Goal: Task Accomplishment & Management: Manage account settings

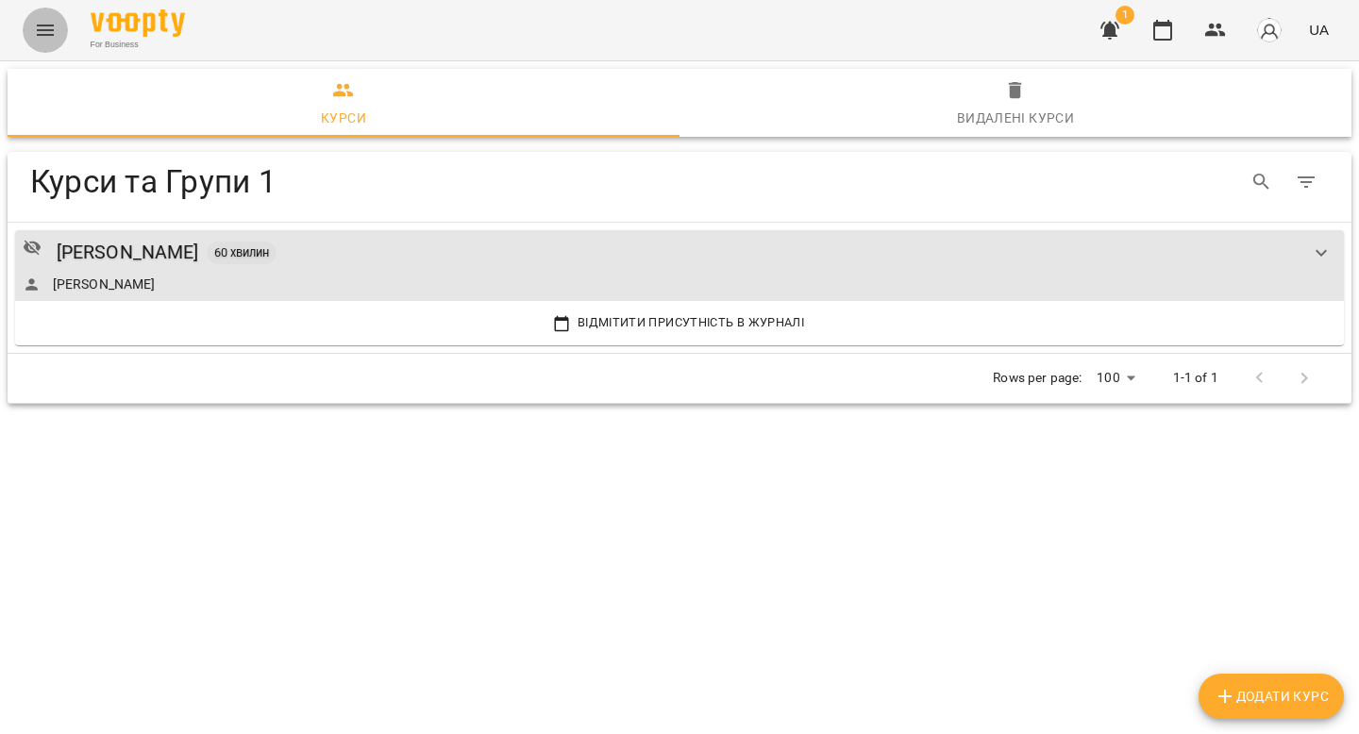
click at [41, 32] on icon "Menu" at bounding box center [45, 30] width 23 height 23
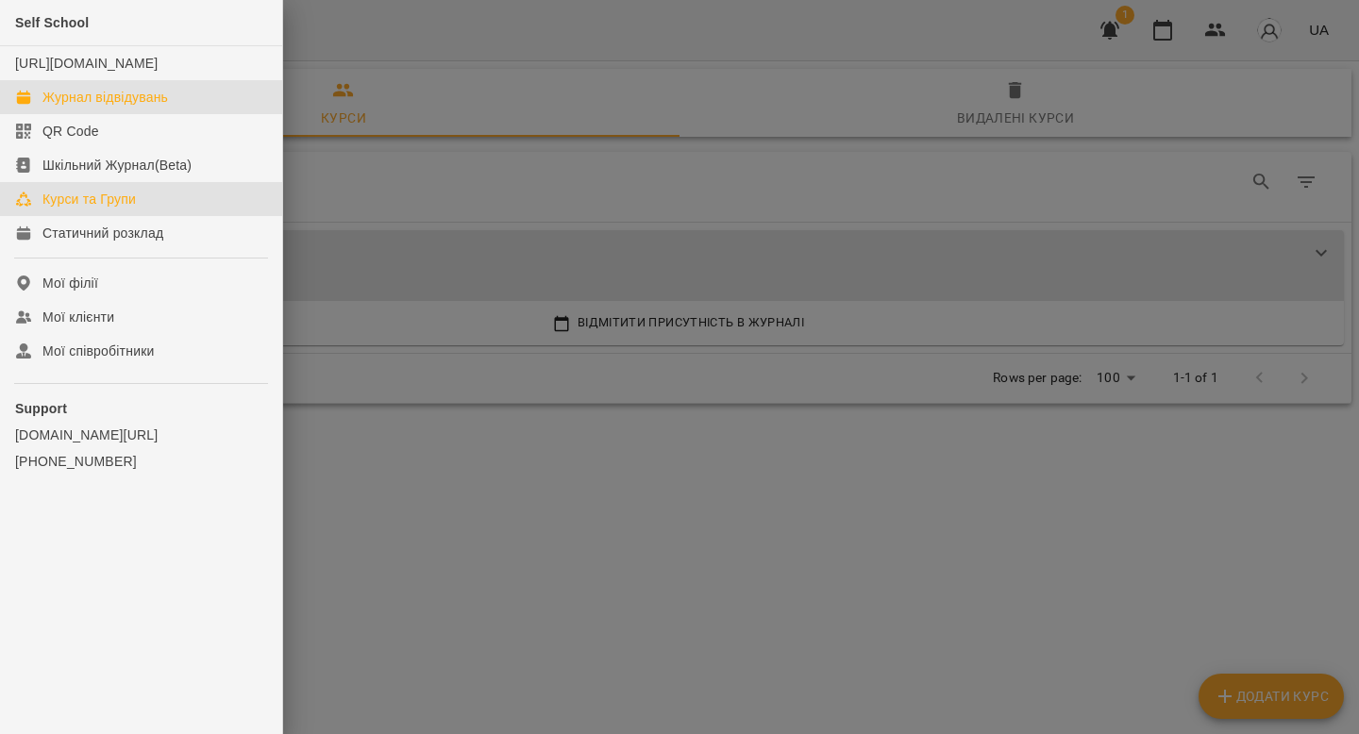
click at [149, 107] on div "Журнал відвідувань" at bounding box center [104, 97] width 125 height 19
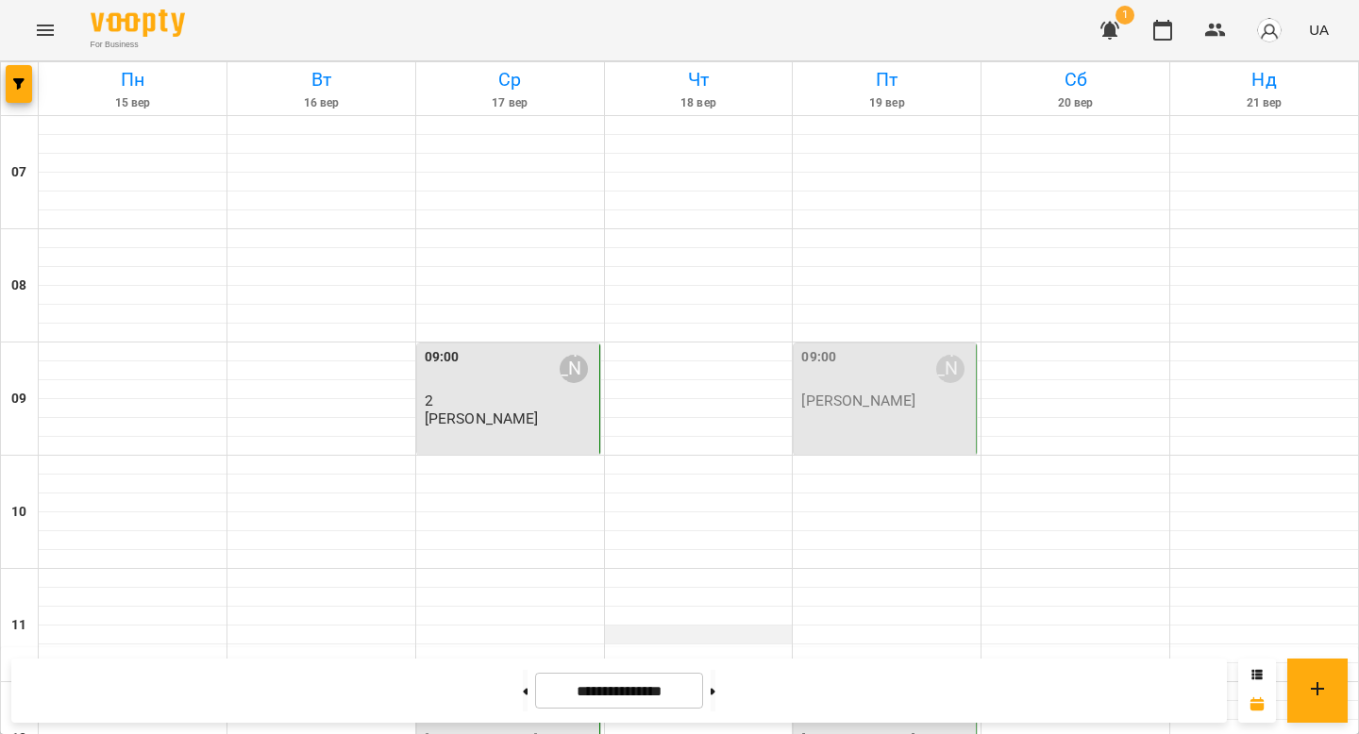
scroll to position [596, 0]
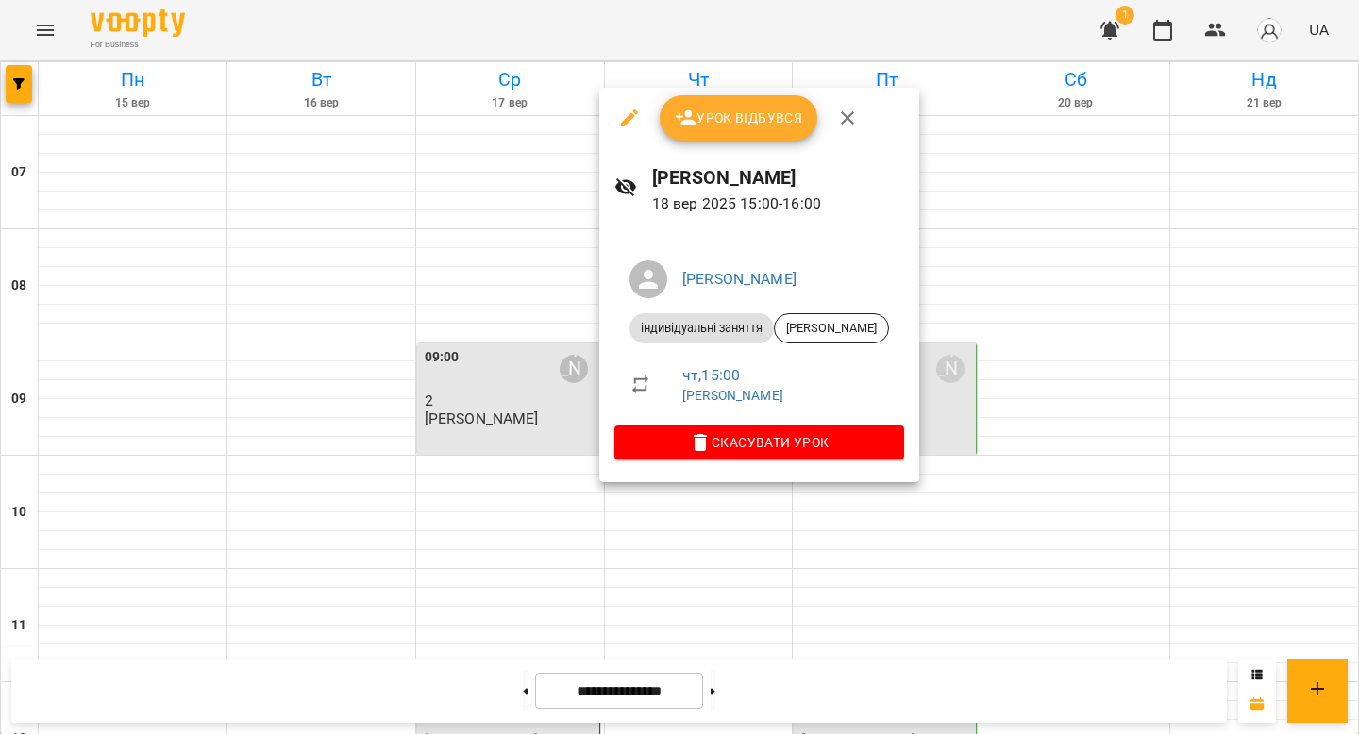
click at [700, 111] on span "Урок відбувся" at bounding box center [739, 118] width 128 height 23
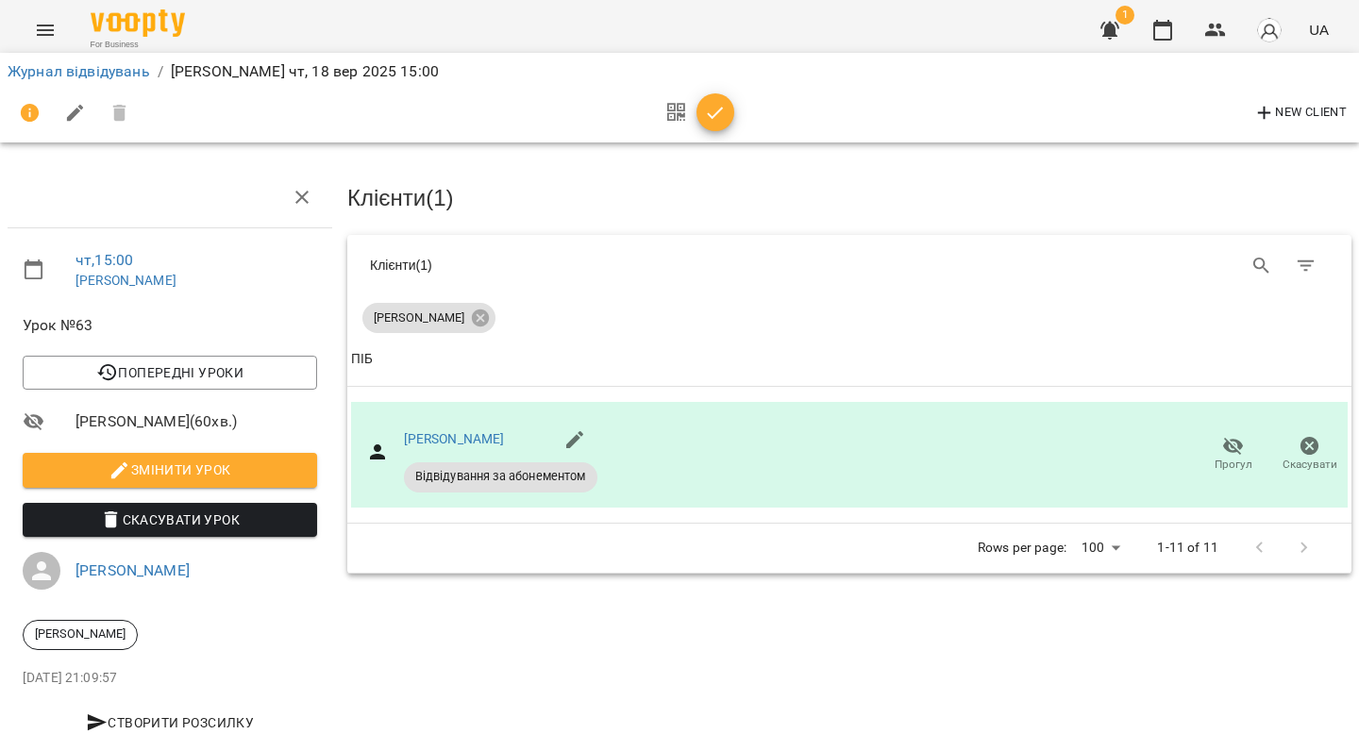
click at [724, 116] on icon "button" at bounding box center [715, 113] width 23 height 23
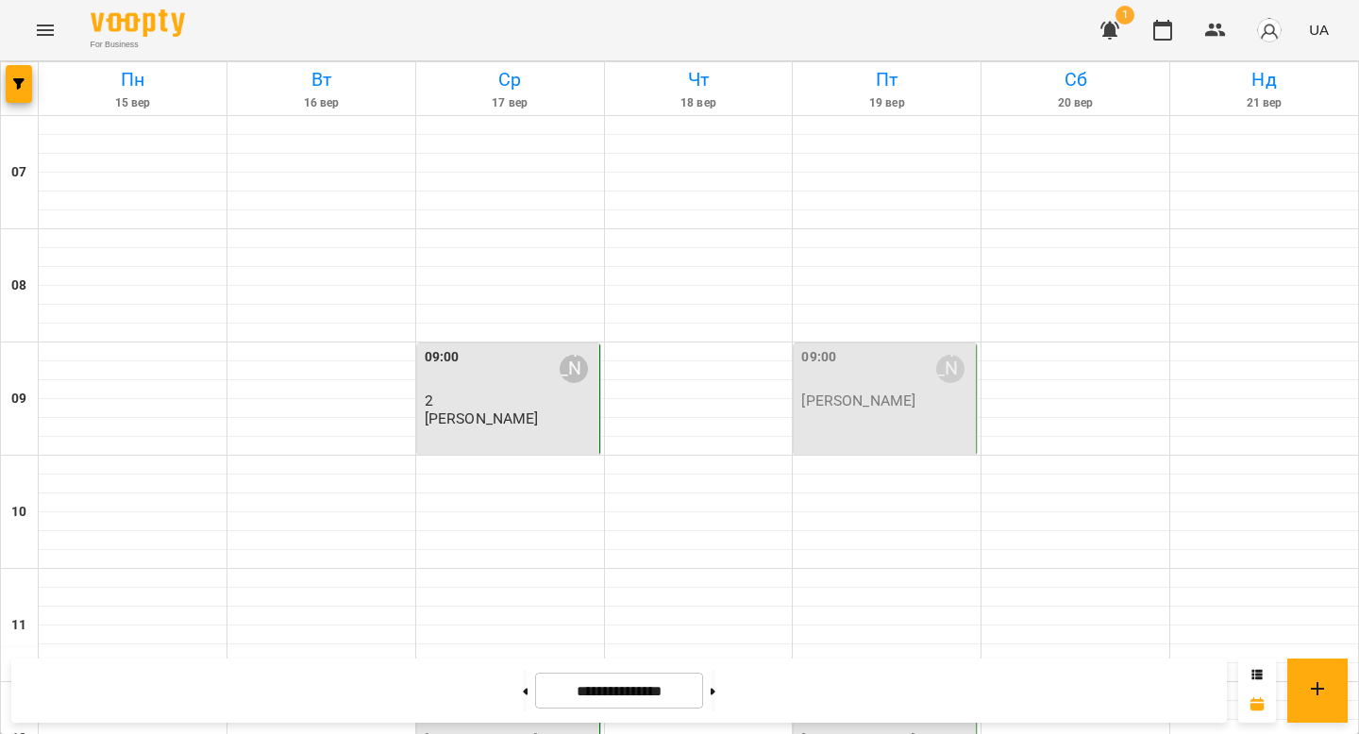
scroll to position [1092, 0]
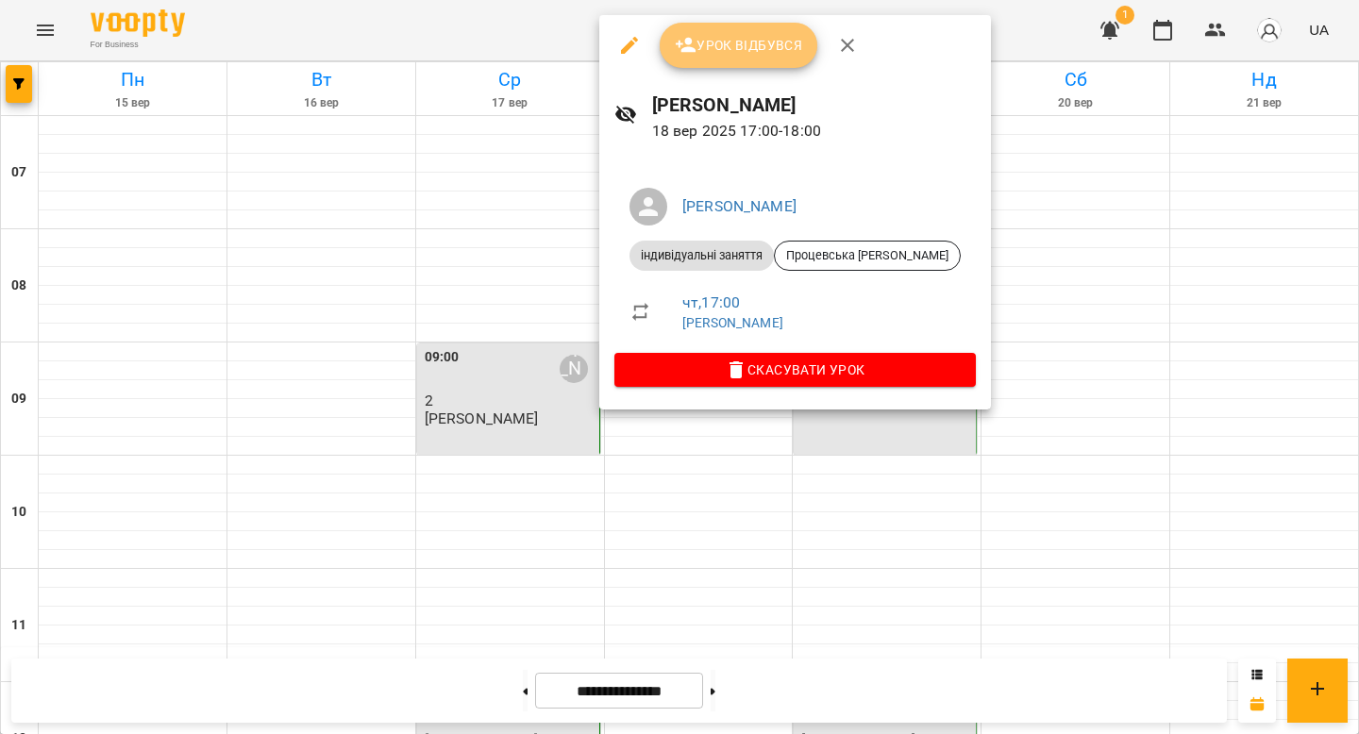
click at [729, 53] on span "Урок відбувся" at bounding box center [739, 45] width 128 height 23
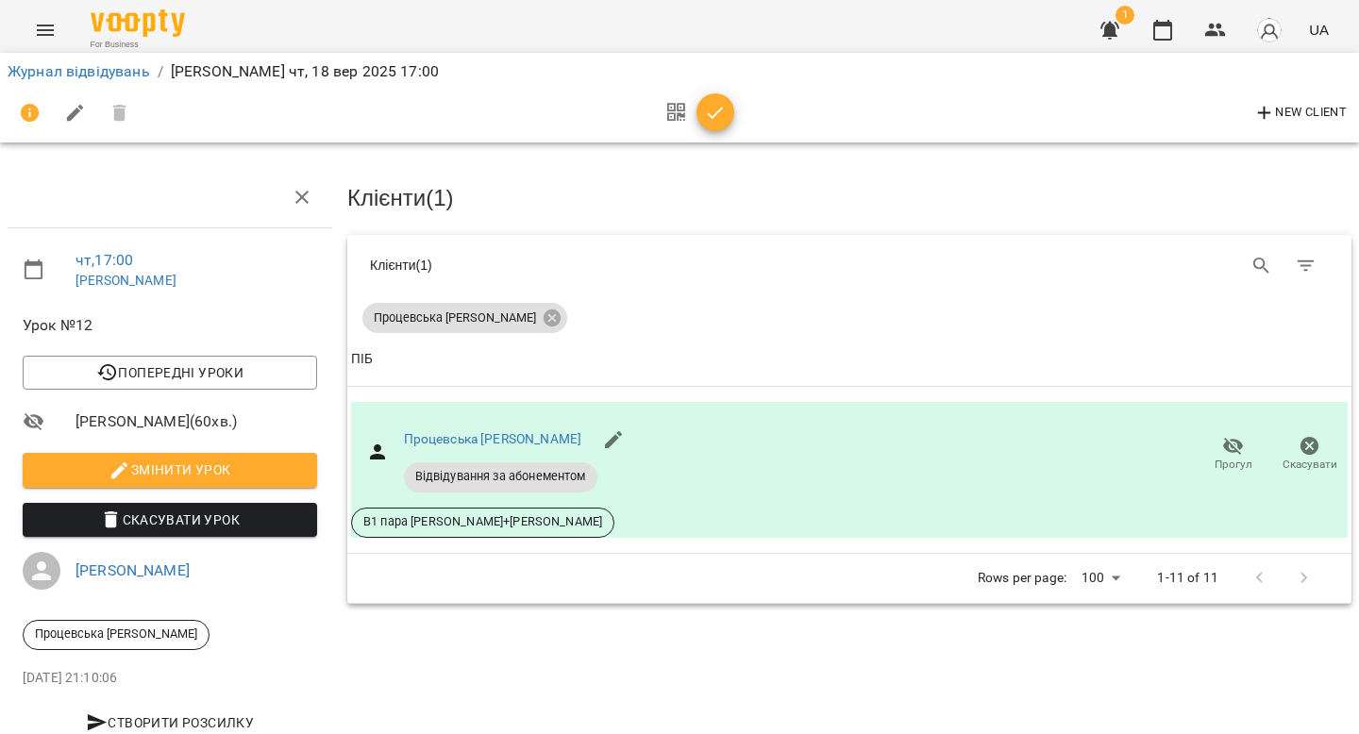
click at [714, 107] on icon "button" at bounding box center [715, 113] width 23 height 23
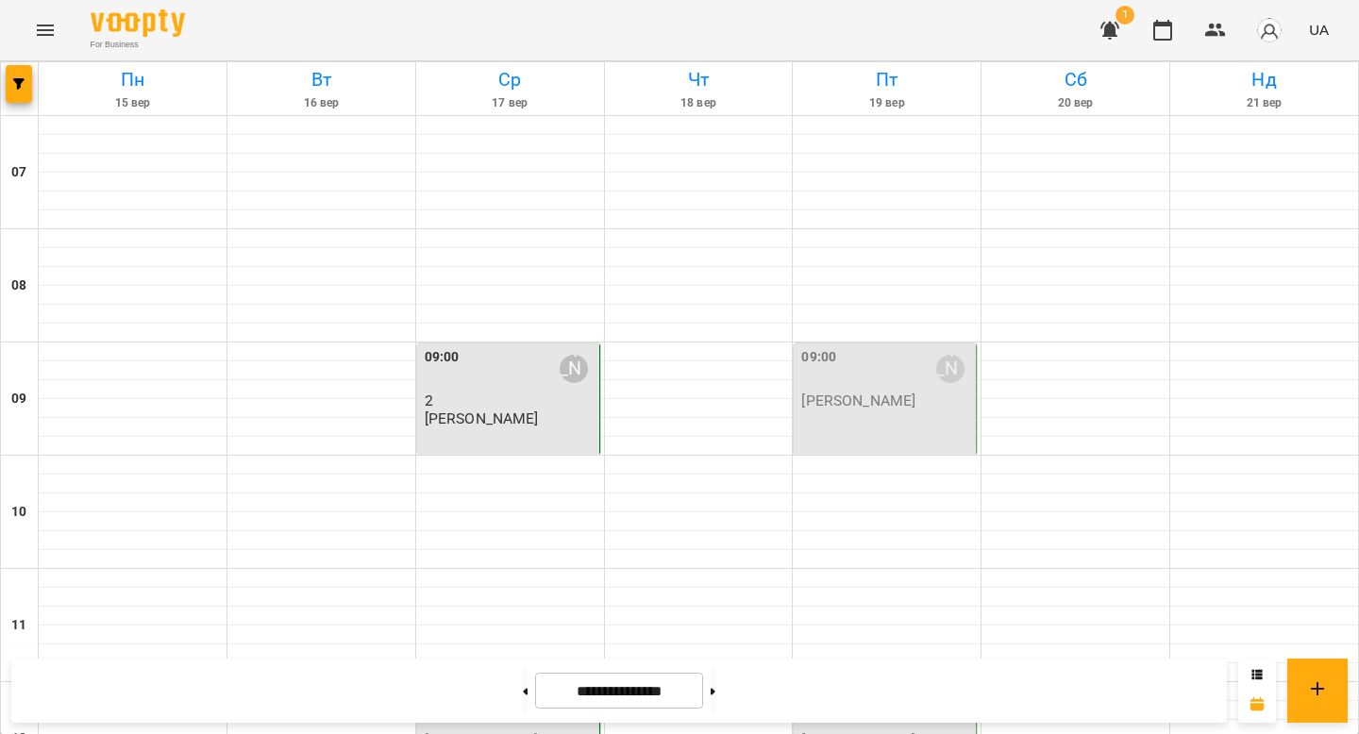
scroll to position [1011, 0]
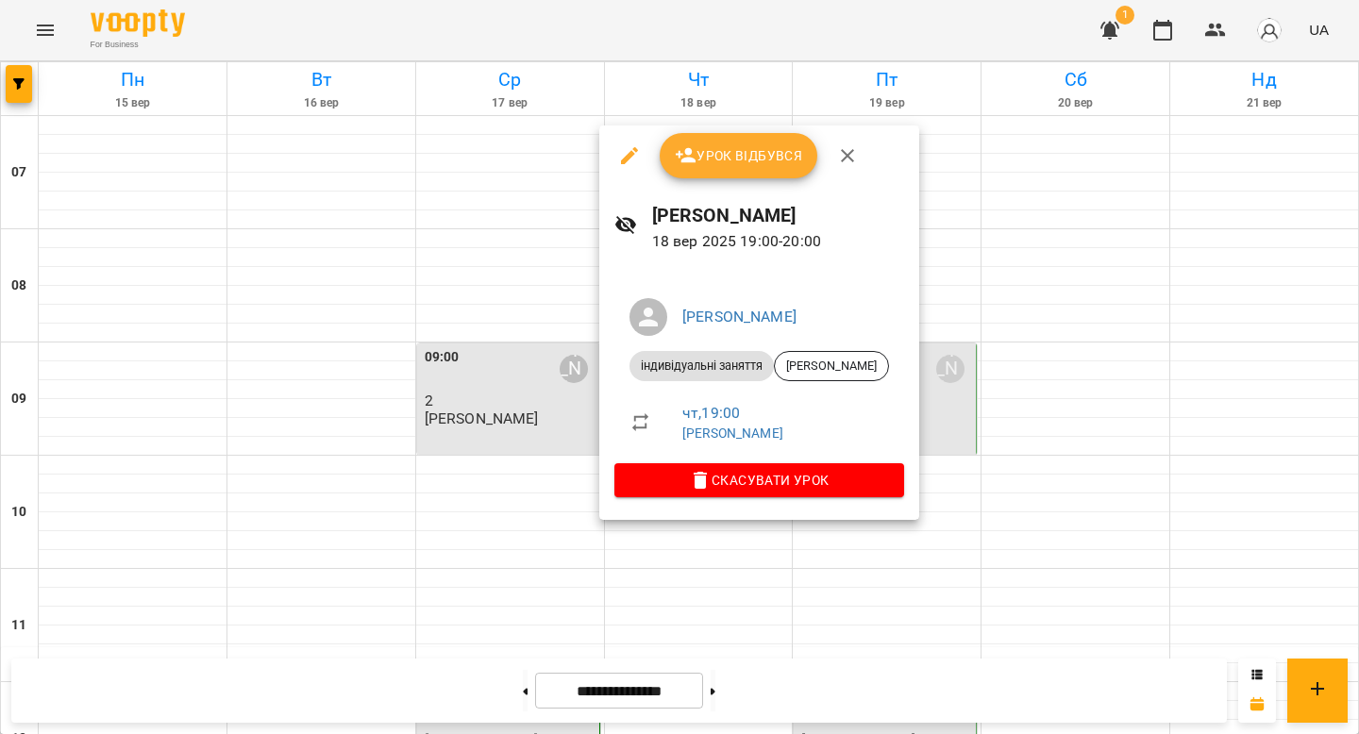
click at [714, 157] on span "Урок відбувся" at bounding box center [739, 155] width 128 height 23
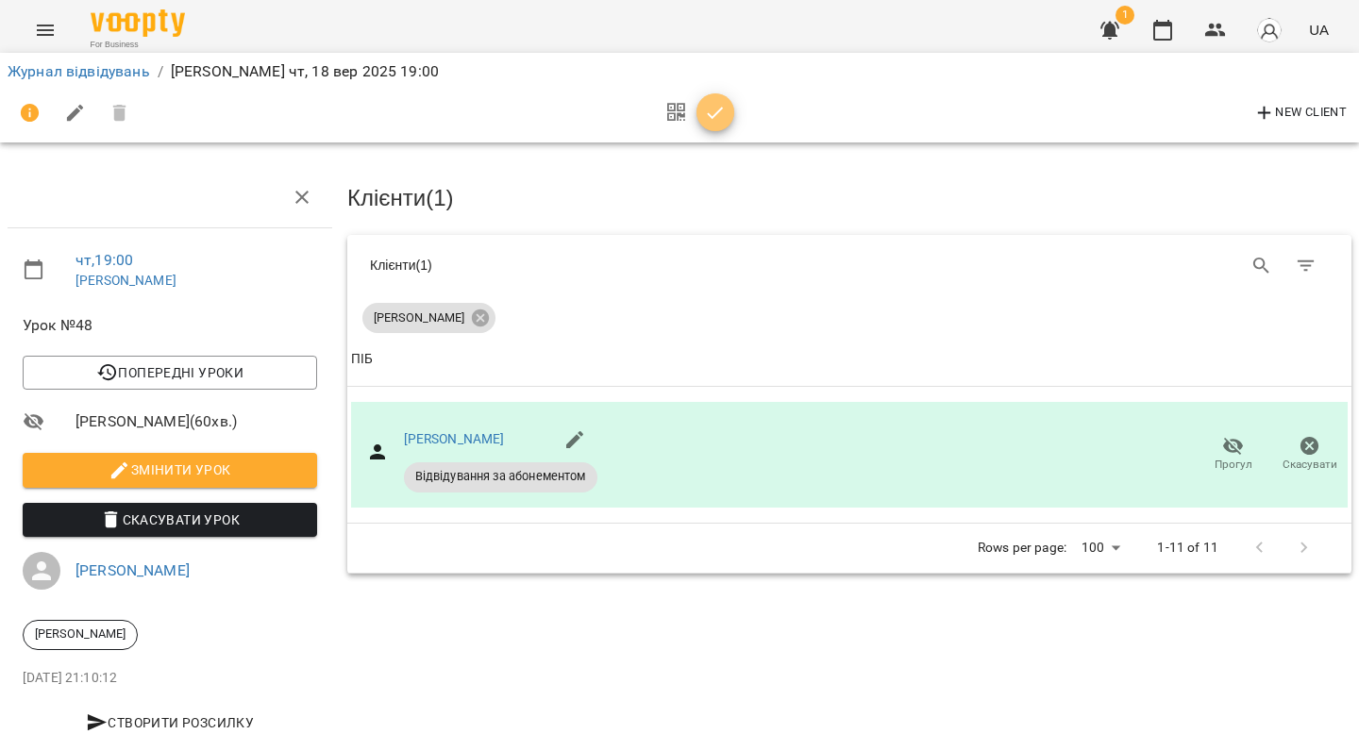
click at [707, 114] on icon "button" at bounding box center [715, 113] width 23 height 23
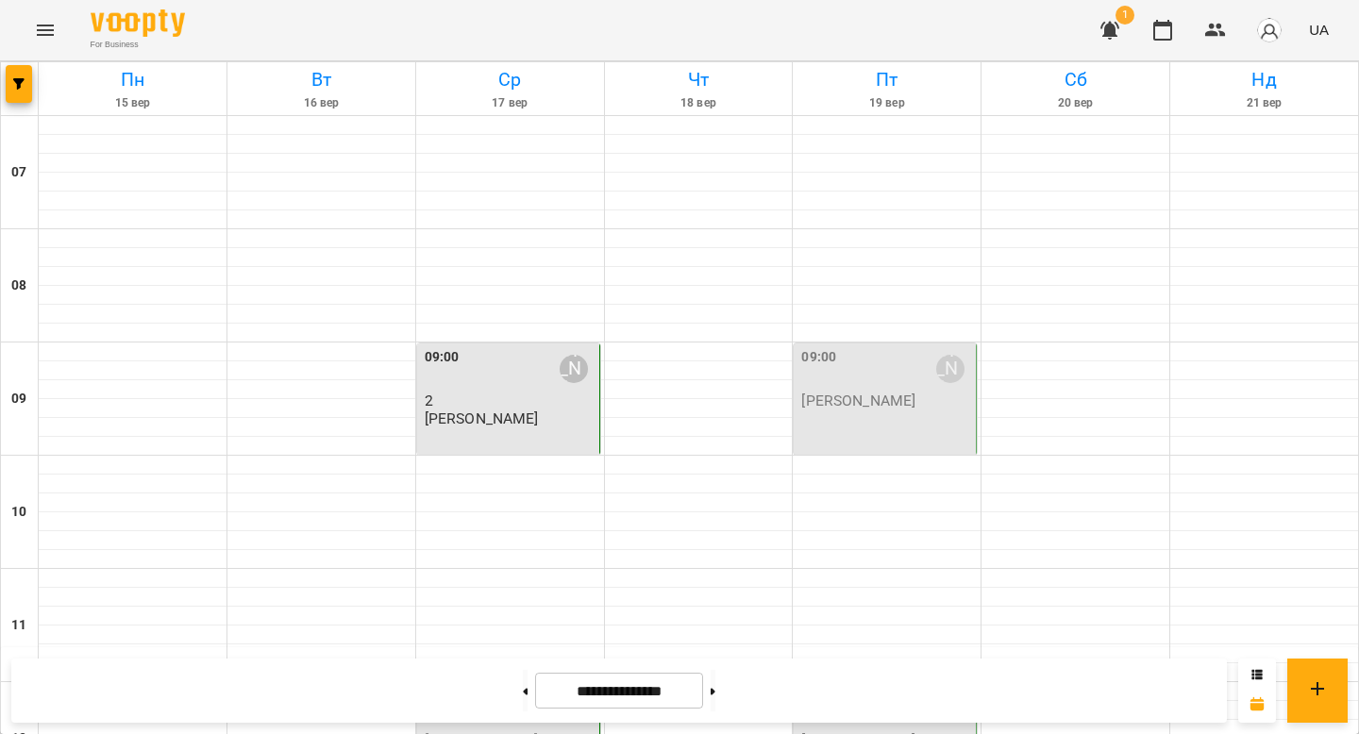
scroll to position [1003, 0]
